Goal: Task Accomplishment & Management: Use online tool/utility

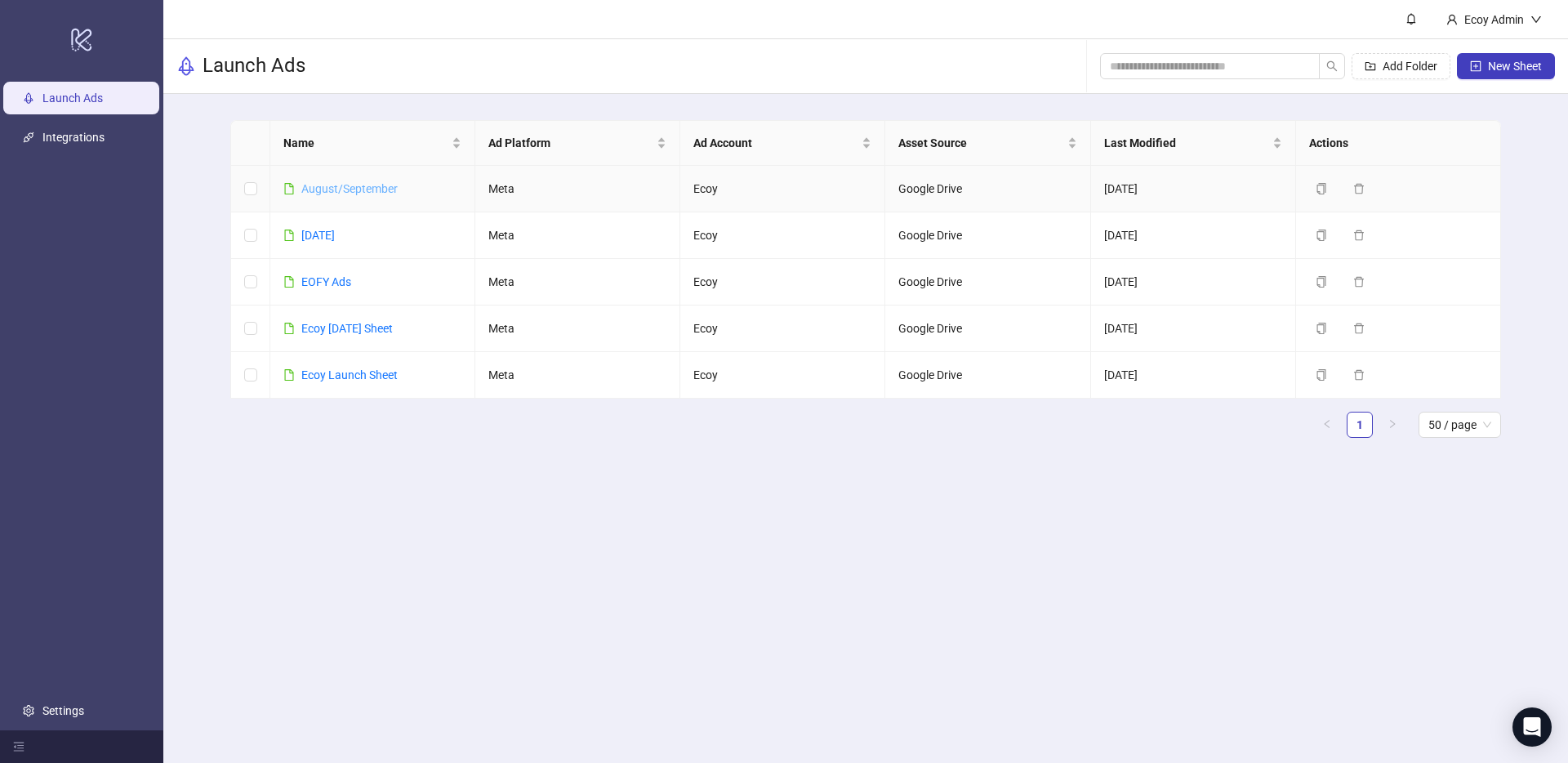
click at [352, 191] on link "August/September" at bounding box center [349, 188] width 97 height 13
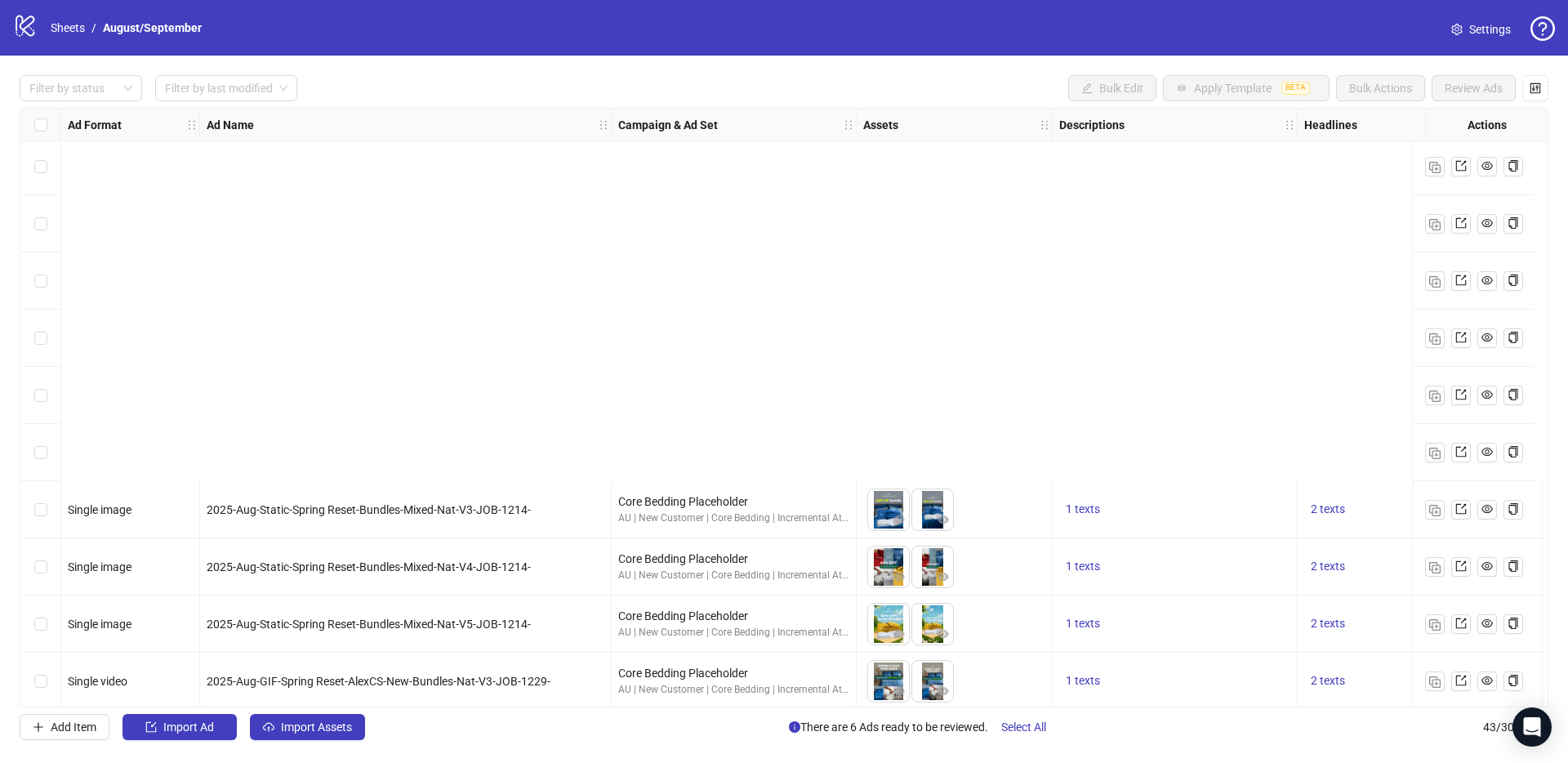
scroll to position [1900, 0]
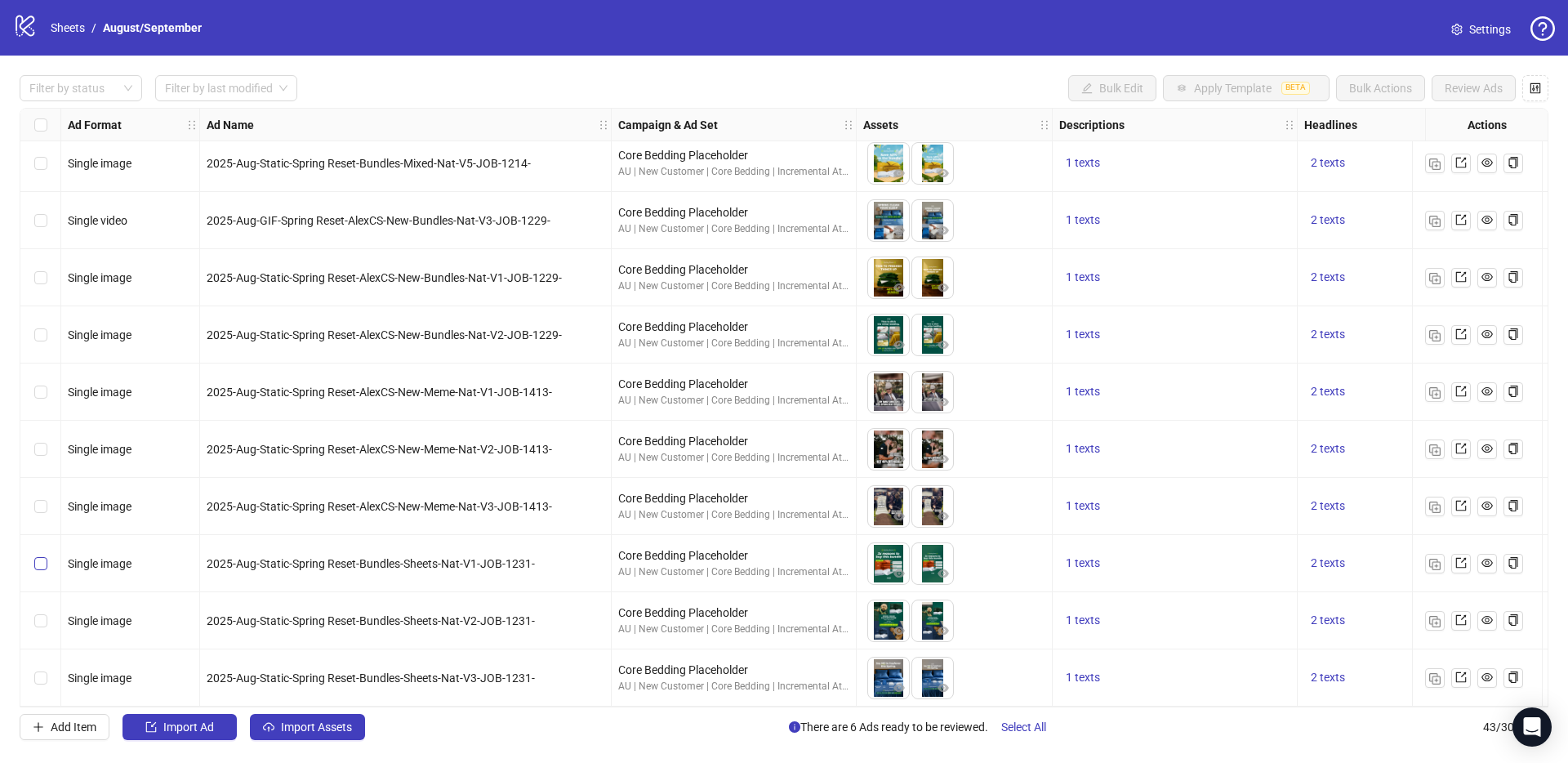
click at [39, 563] on label "Select row 41" at bounding box center [40, 563] width 13 height 18
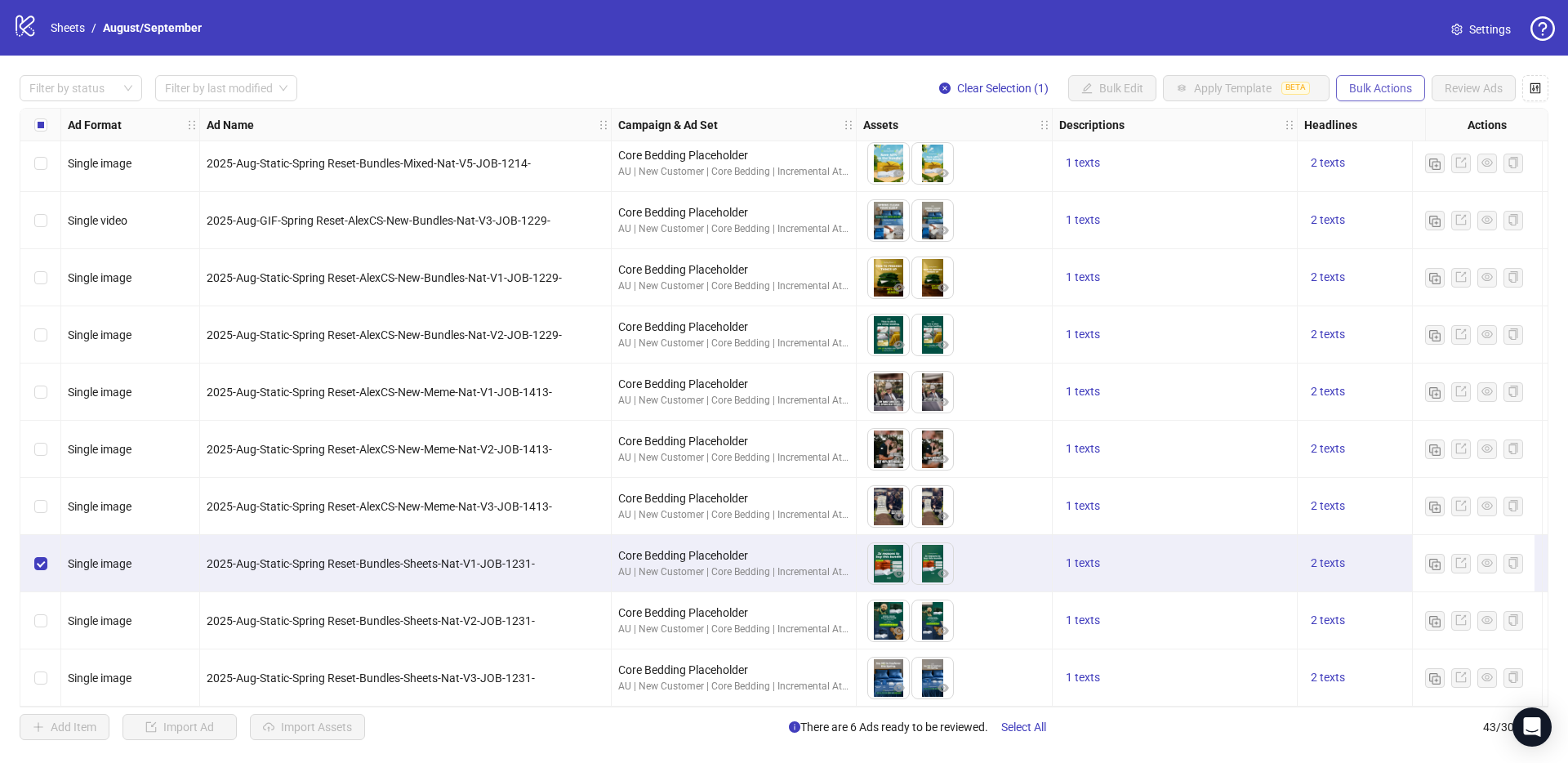
click at [1411, 91] on span "Bulk Actions" at bounding box center [1380, 87] width 62 height 13
click at [1380, 222] on span "Export" at bounding box center [1403, 225] width 112 height 18
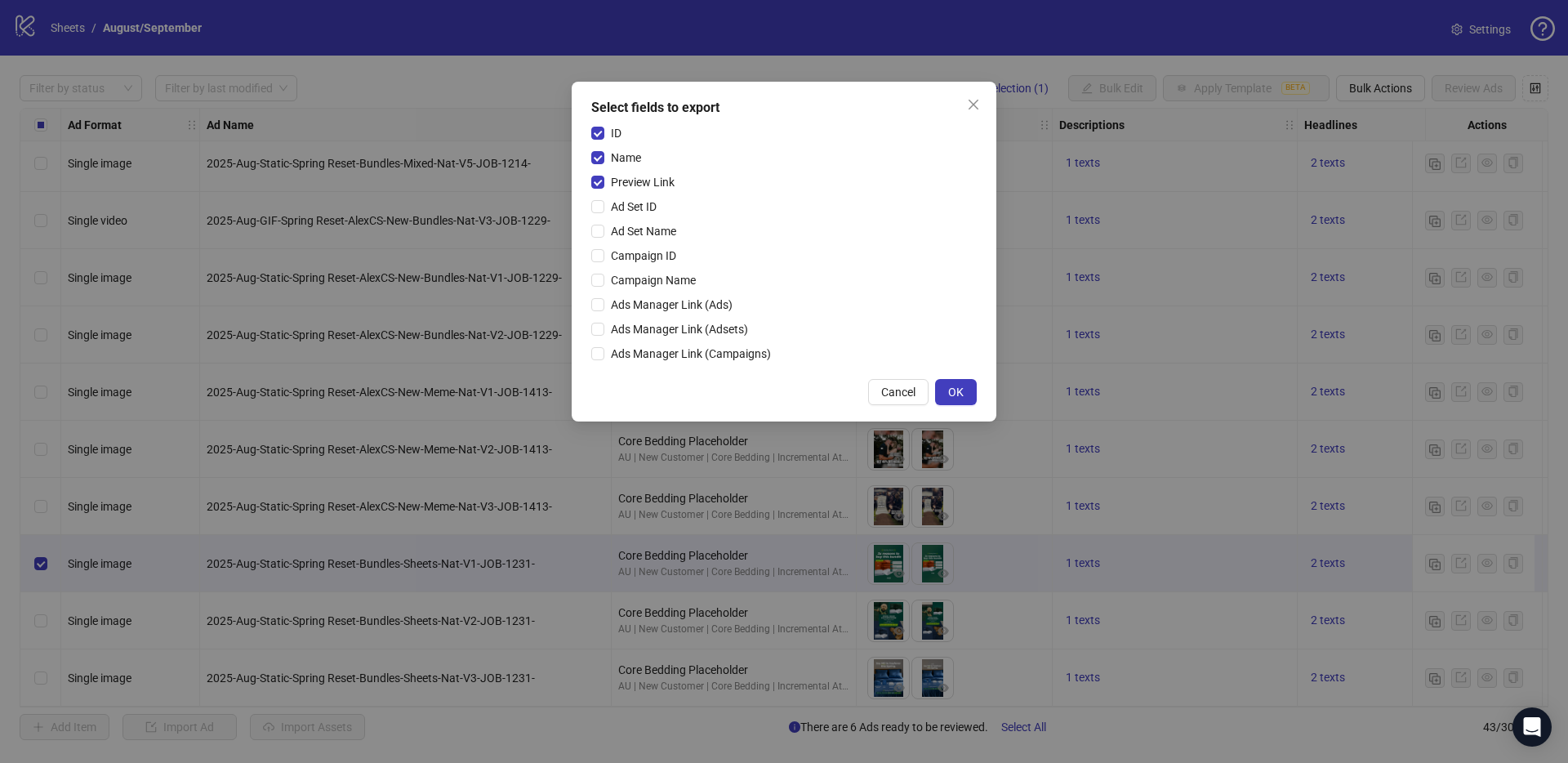
click at [904, 384] on button "Cancel" at bounding box center [898, 392] width 61 height 27
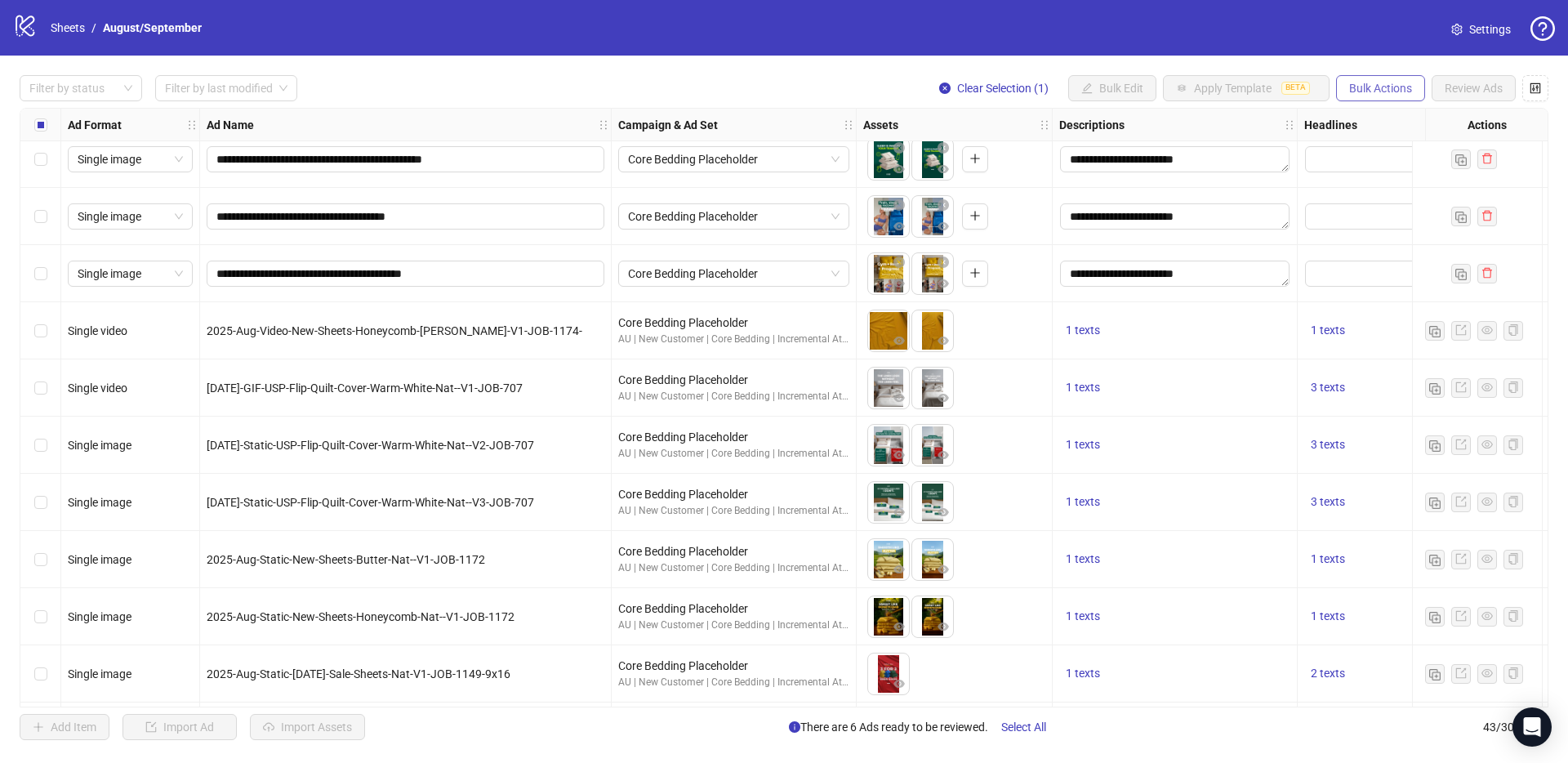
scroll to position [917, 0]
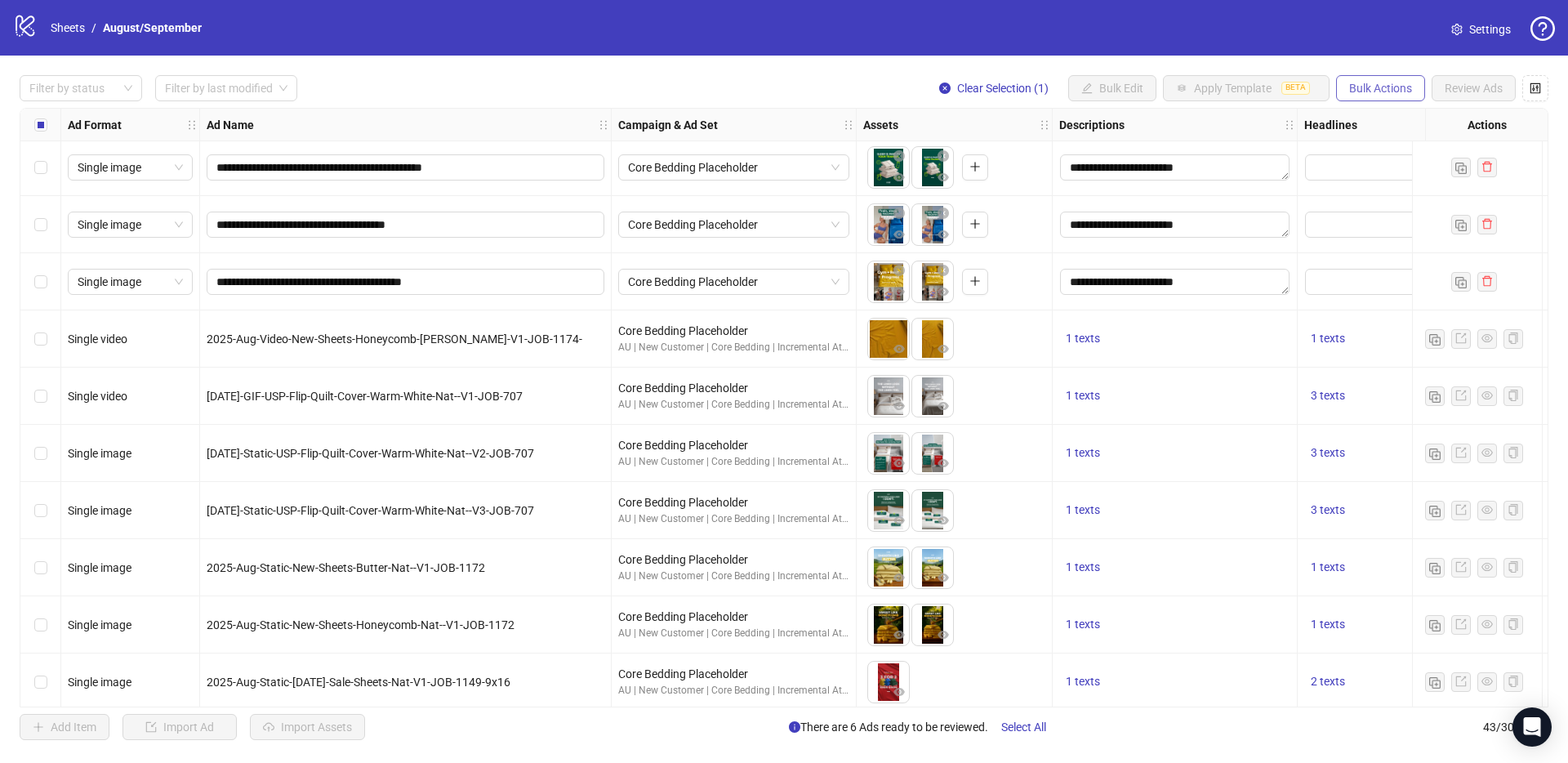
click at [1357, 96] on button "Bulk Actions" at bounding box center [1381, 88] width 89 height 27
click at [1393, 176] on span "Duplicate with assets" at bounding box center [1403, 173] width 112 height 18
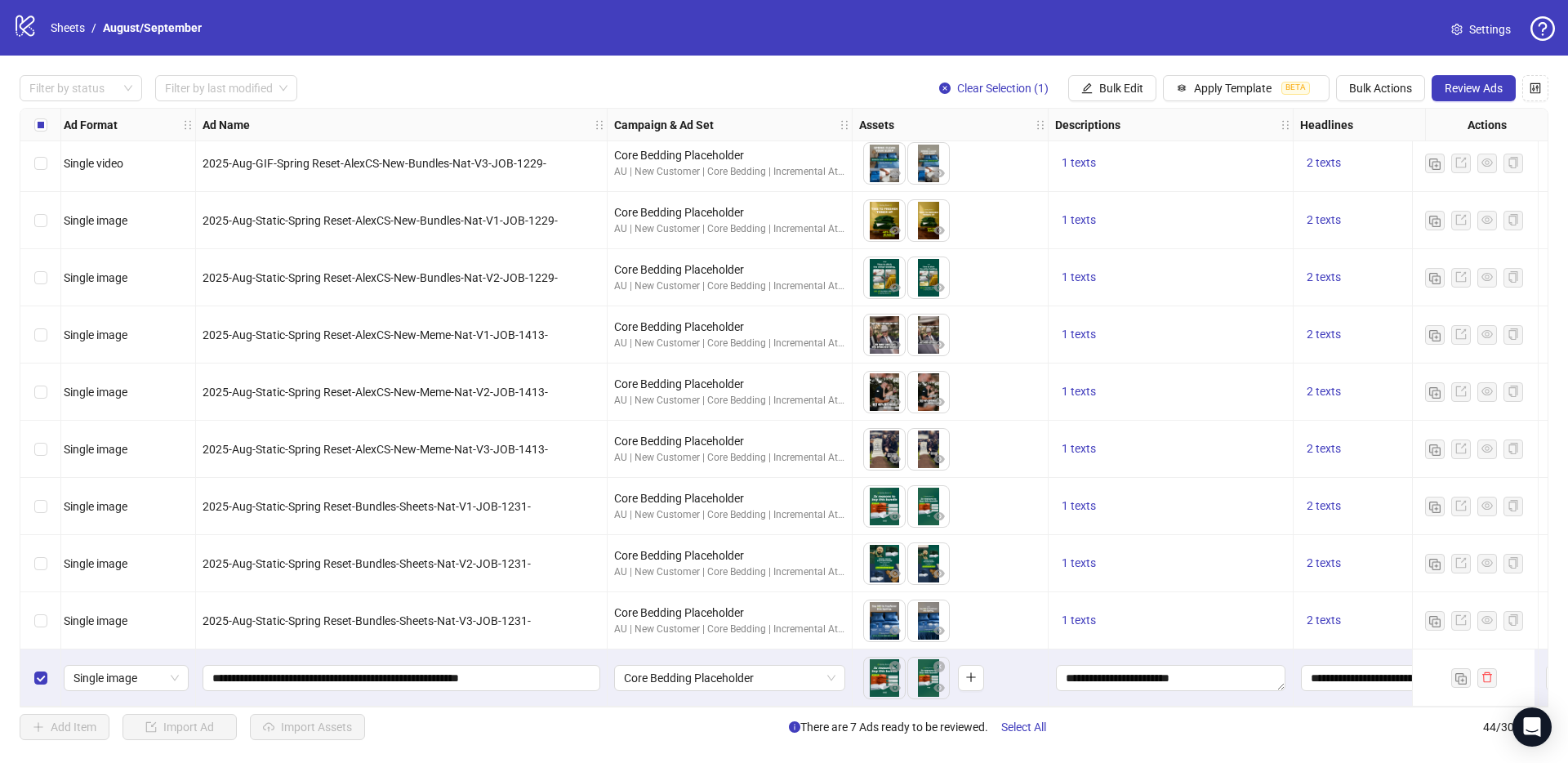
scroll to position [1958, 0]
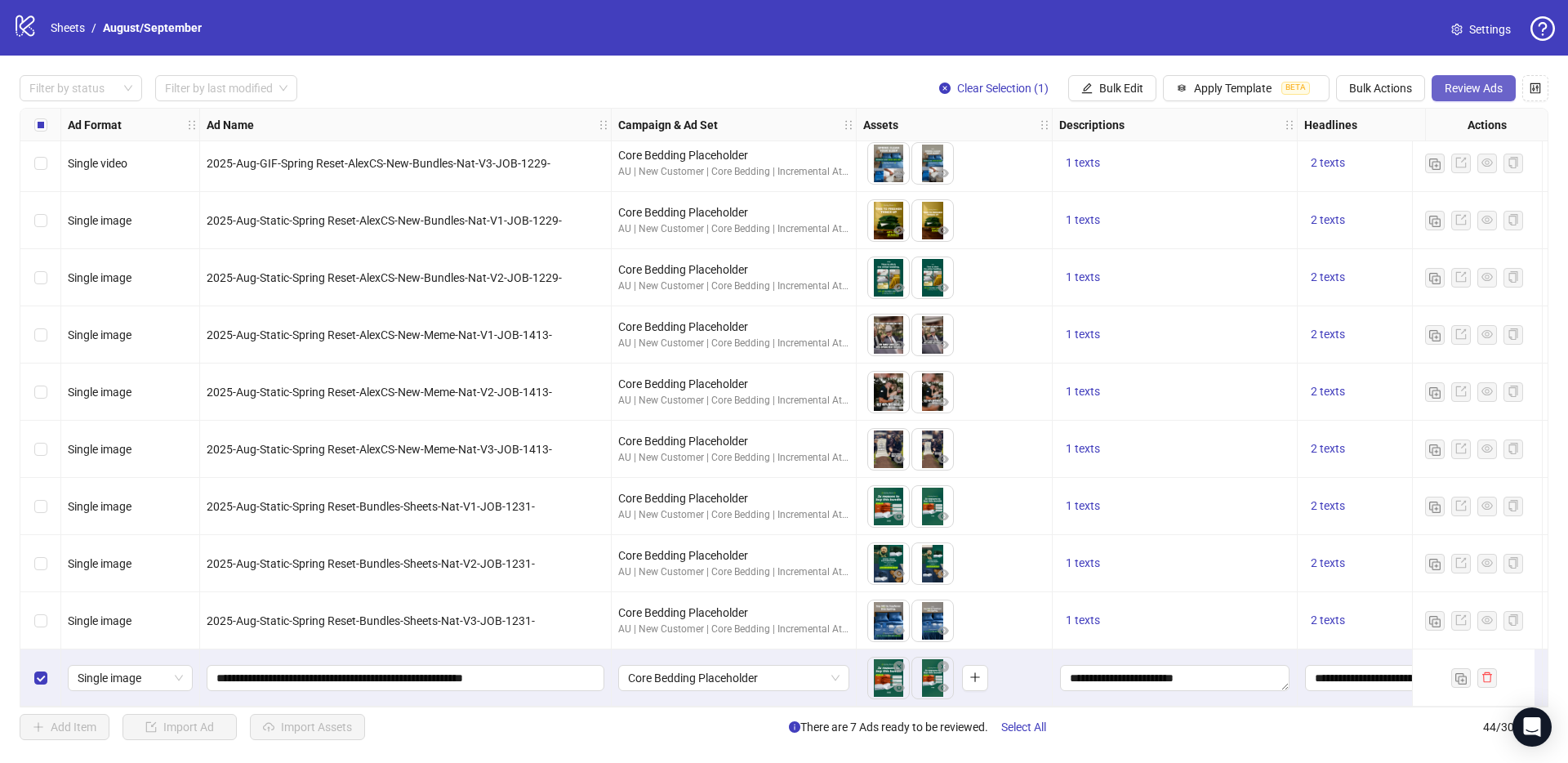
click at [1490, 87] on span "Review Ads" at bounding box center [1473, 87] width 58 height 13
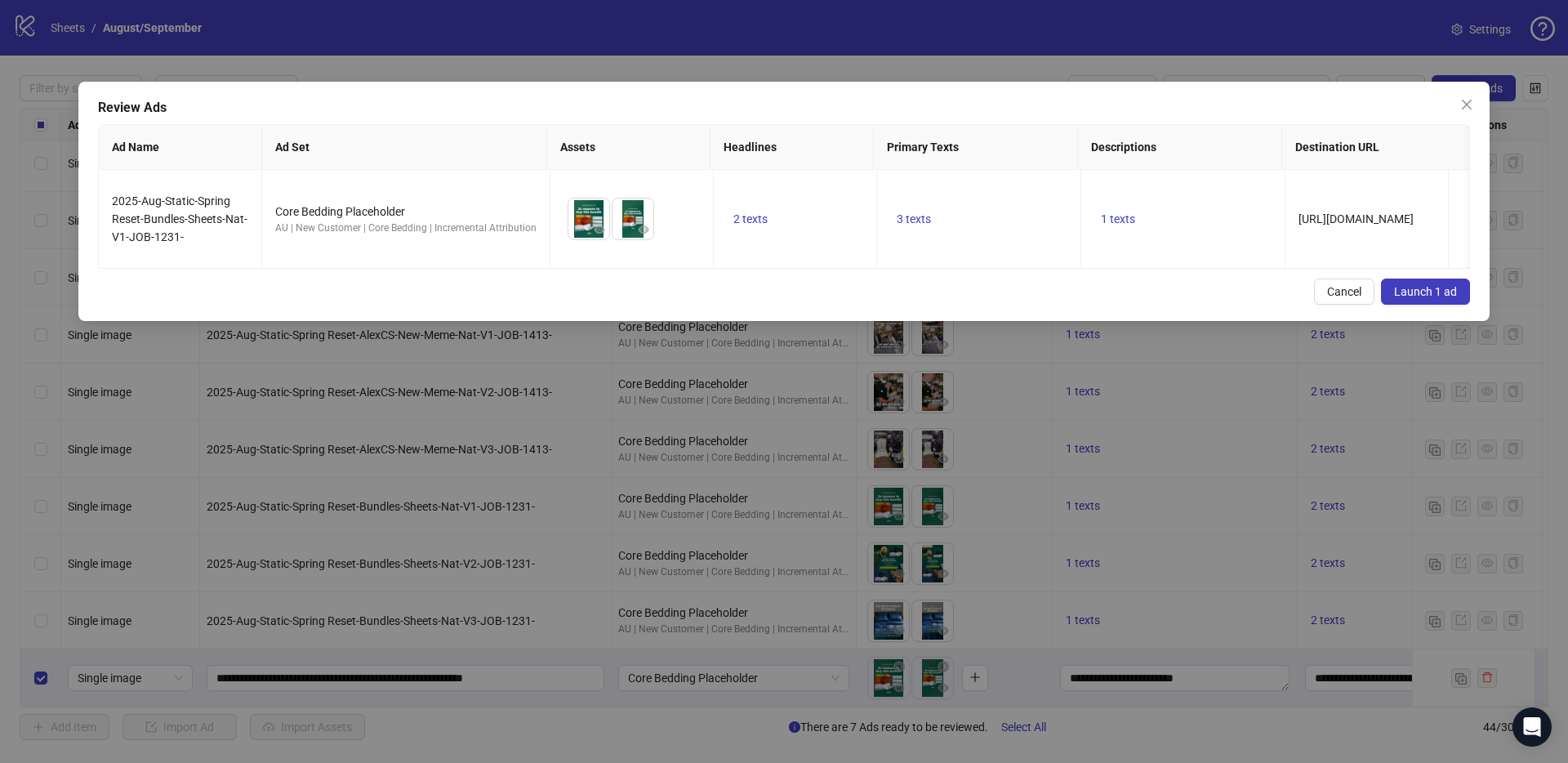
click at [1426, 285] on span "Launch 1 ad" at bounding box center [1424, 291] width 62 height 13
